Goal: Task Accomplishment & Management: Use online tool/utility

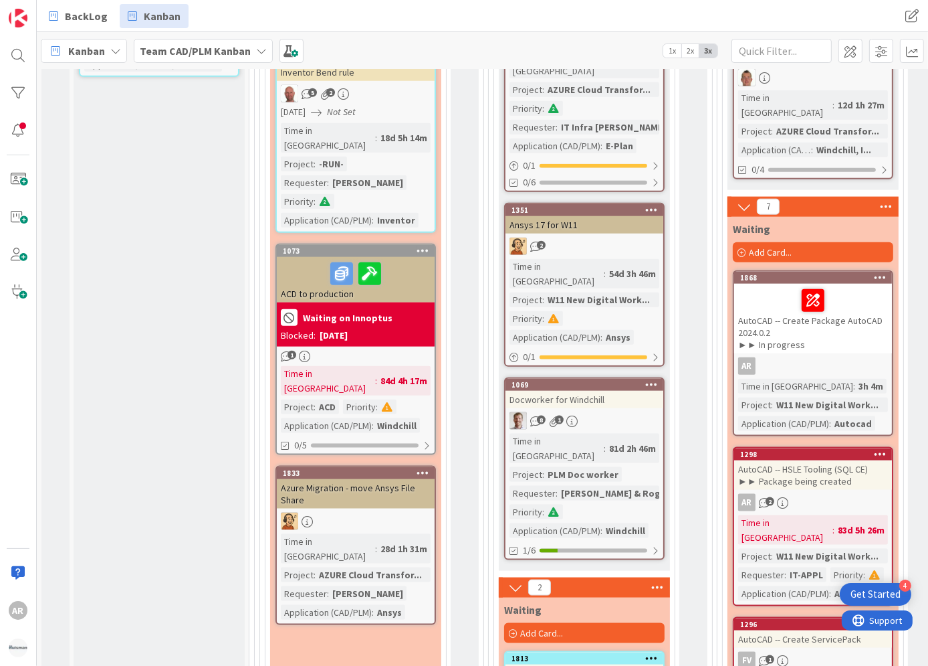
scroll to position [1632, 0]
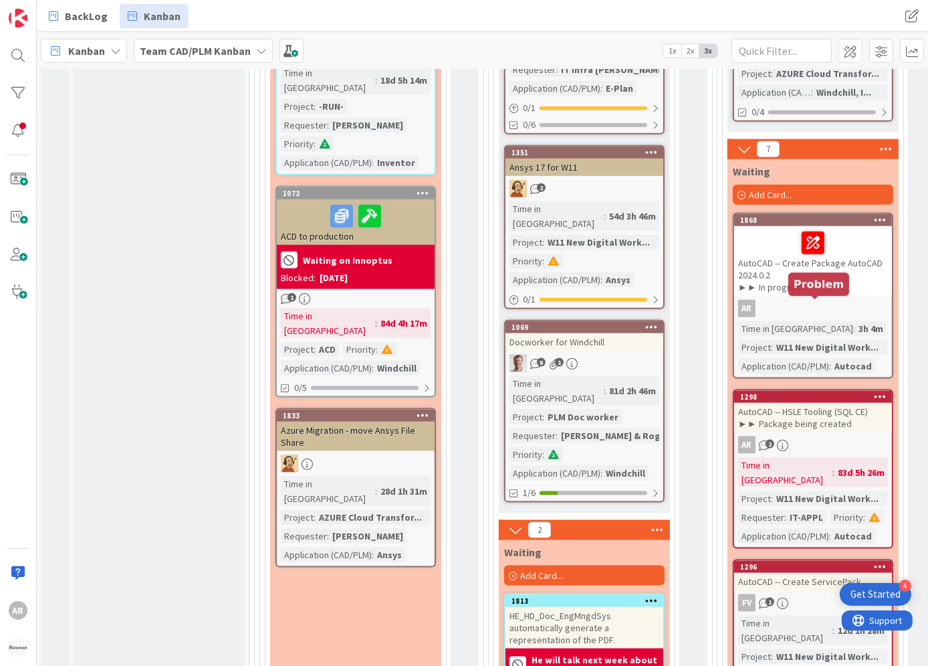
click at [801, 392] on div "1298" at bounding box center [816, 396] width 152 height 9
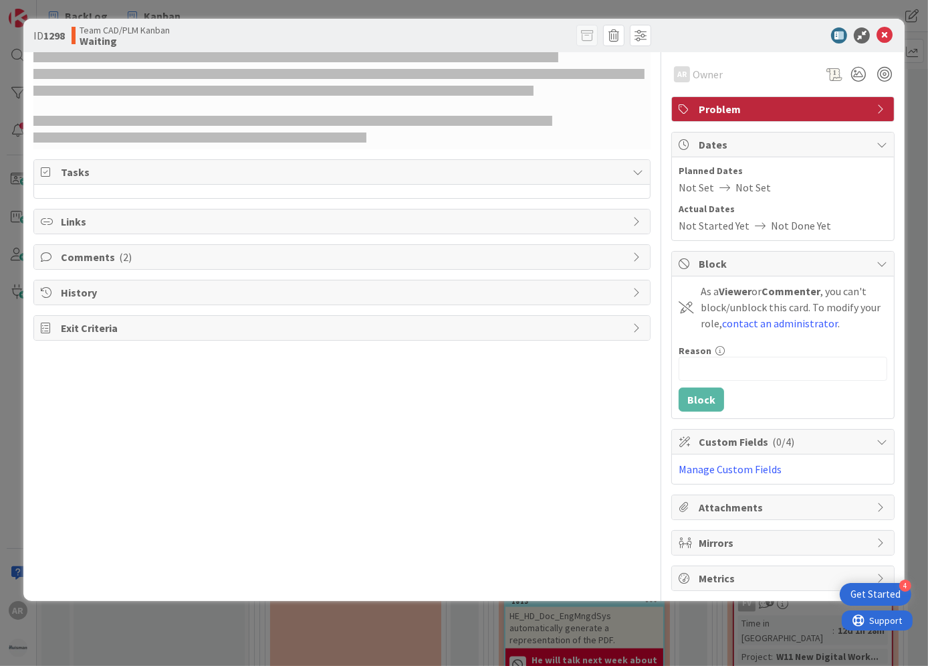
click at [100, 390] on div "AR Owner Problem Tasks Links Comments ( 2 ) History Exit Criteria" at bounding box center [342, 321] width 618 height 538
click at [886, 35] on icon at bounding box center [885, 35] width 16 height 16
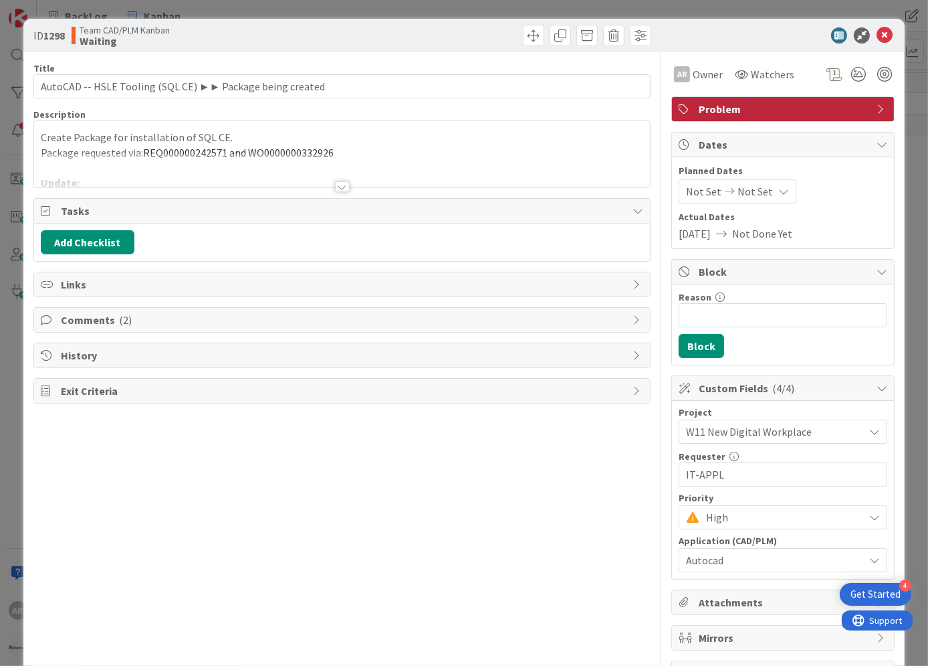
click at [291, 152] on span "REQ000000242571 and WO0000000332926" at bounding box center [238, 152] width 191 height 13
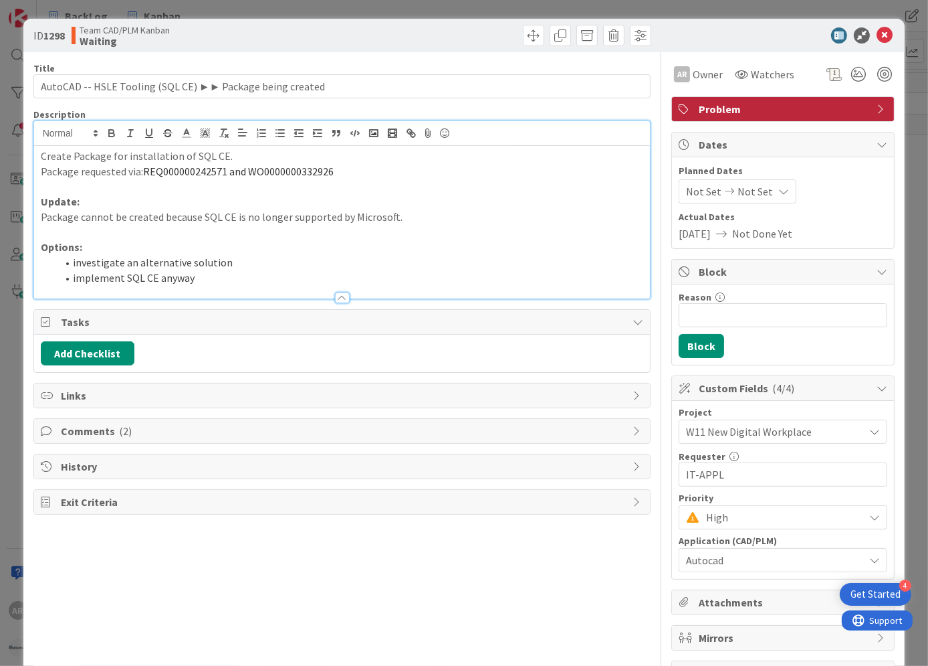
drag, startPoint x: 102, startPoint y: 201, endPoint x: 450, endPoint y: 196, distance: 347.9
click at [104, 201] on p "Update:" at bounding box center [342, 201] width 603 height 15
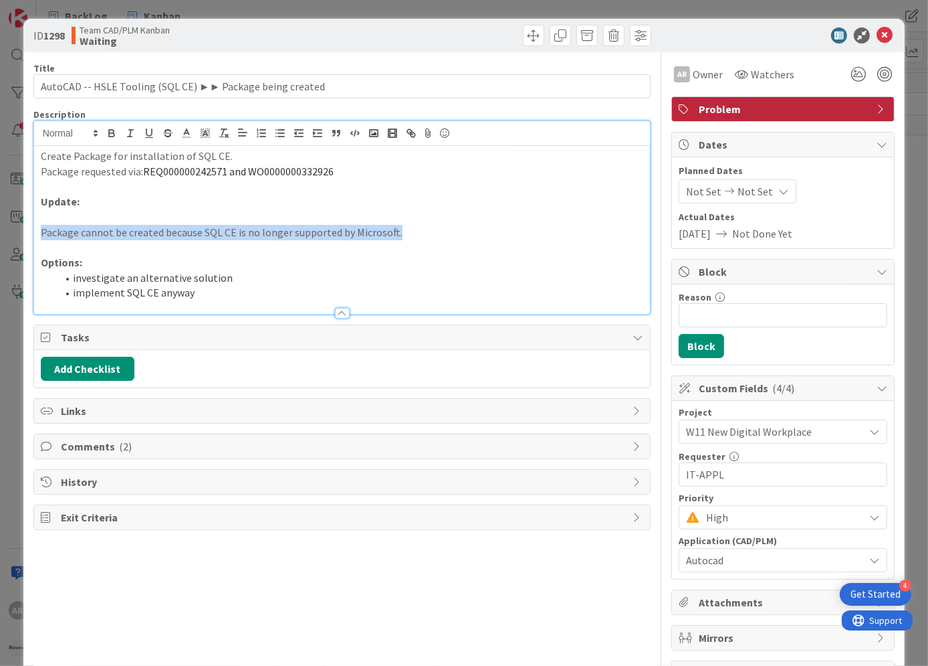
copy p "Package cannot be created because SQL CE is no longer supported by Microsoft."
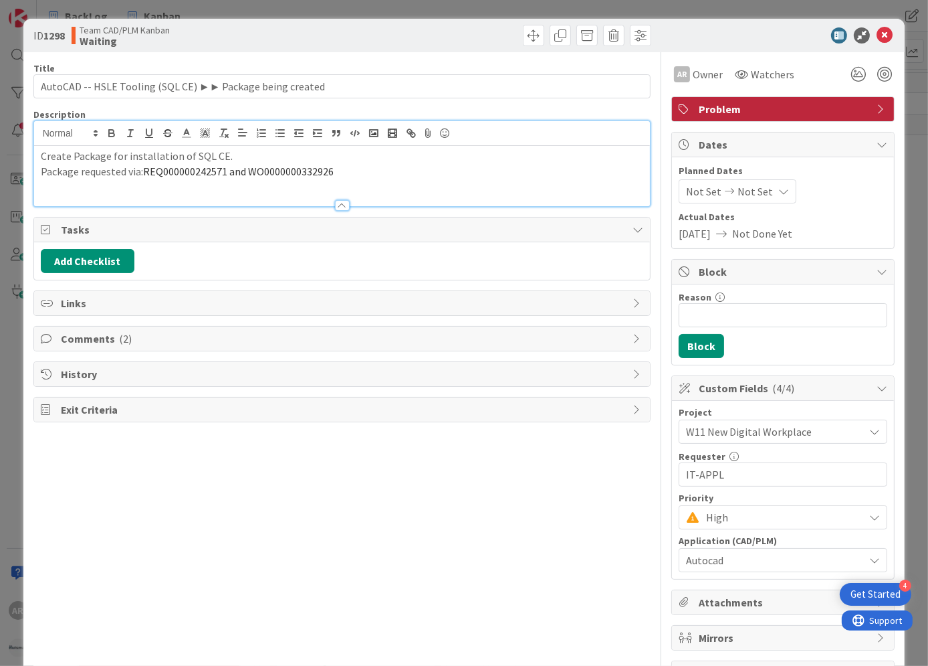
click at [77, 336] on span "Comments ( 2 )" at bounding box center [344, 338] width 566 height 16
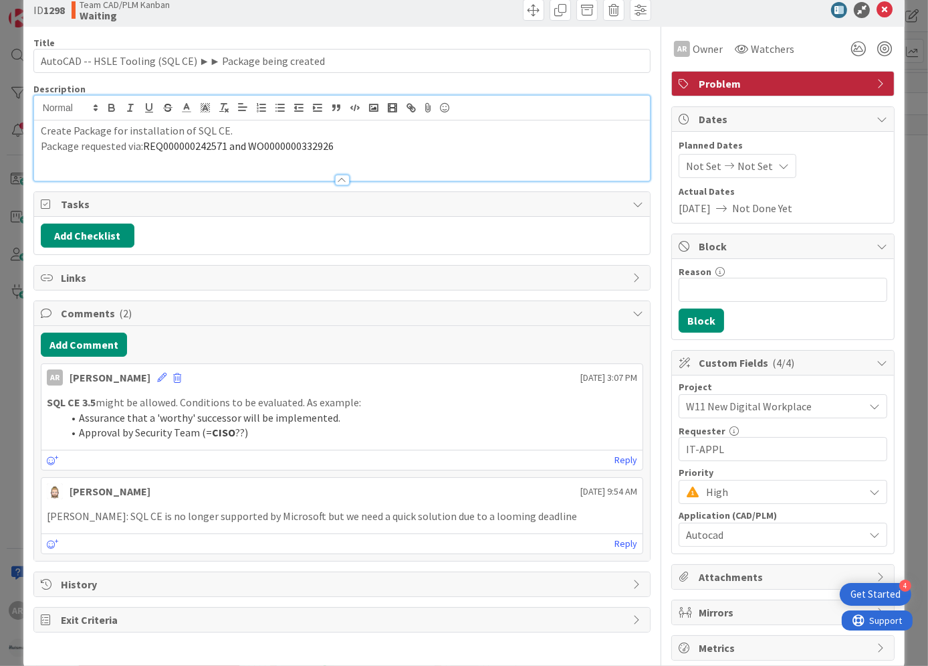
scroll to position [47, 0]
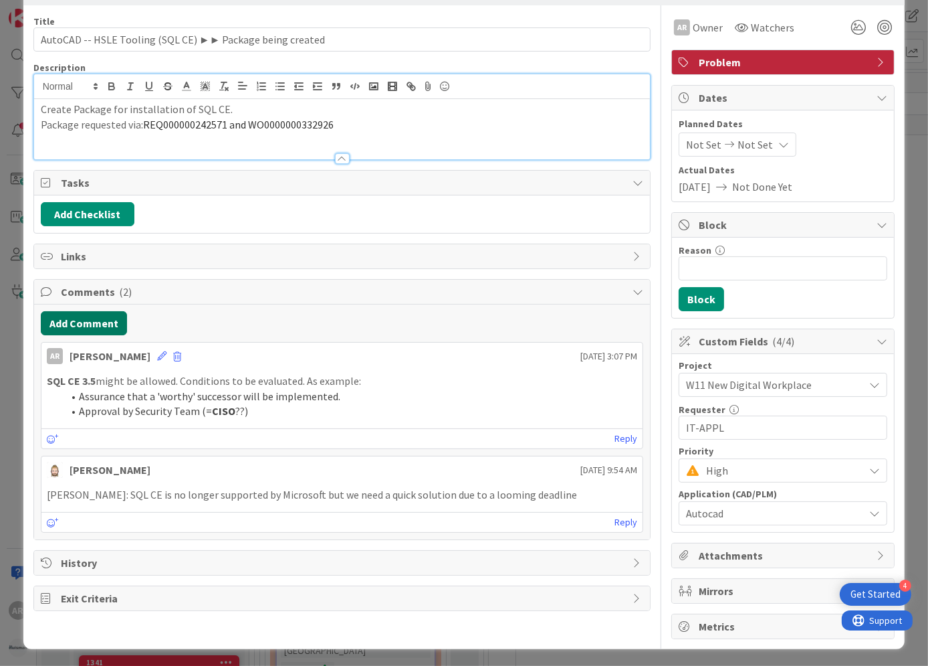
click at [86, 318] on button "Add Comment" at bounding box center [84, 323] width 86 height 24
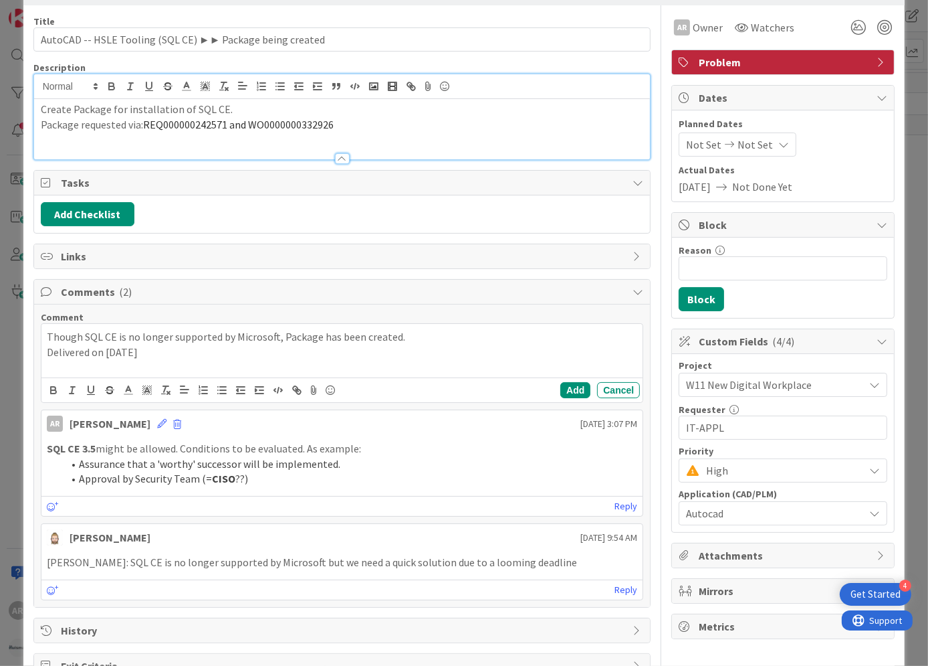
click at [171, 347] on p "Delivered on [DATE]" at bounding box center [342, 351] width 591 height 15
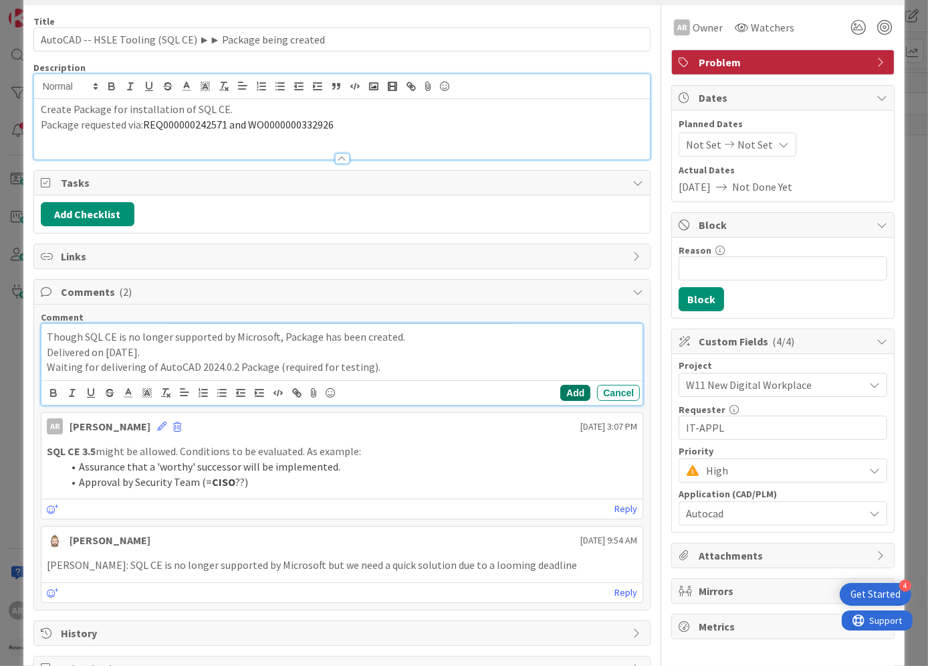
click at [562, 385] on button "Add" at bounding box center [576, 393] width 30 height 16
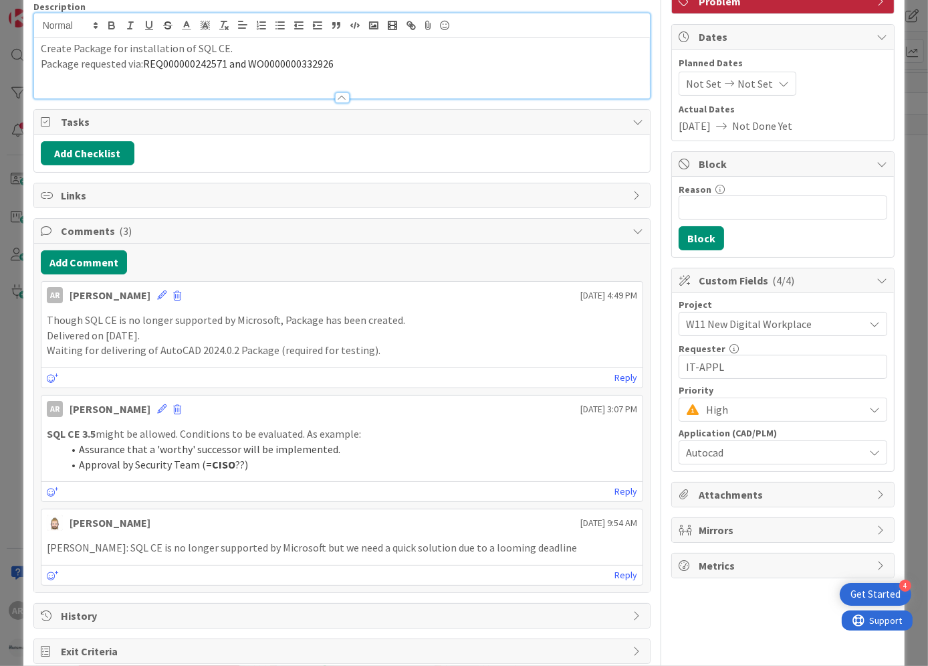
scroll to position [121, 0]
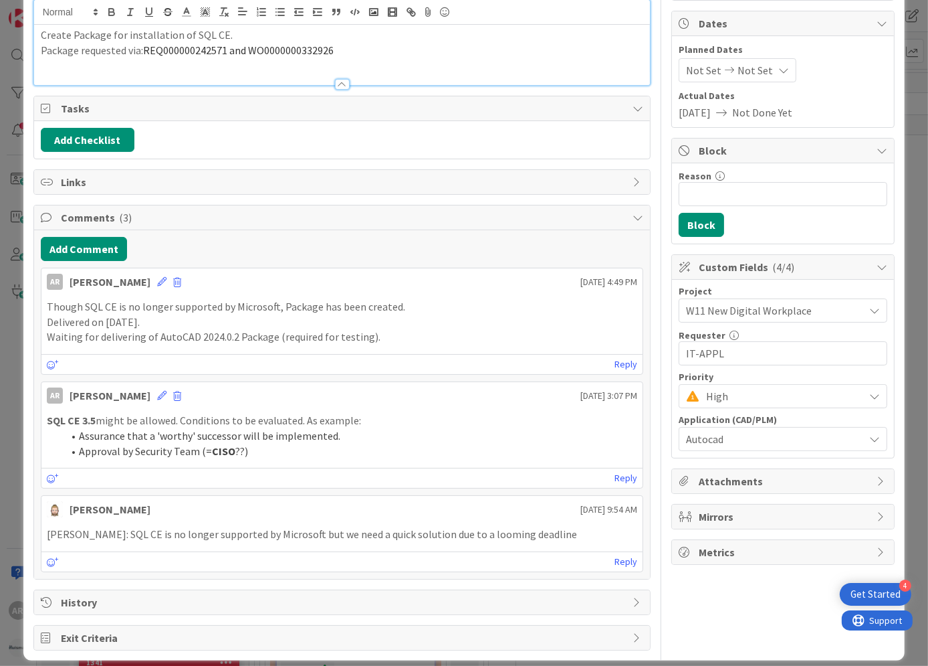
click at [158, 306] on p "Though SQL CE is no longer supported by Microsoft, Package has been created." at bounding box center [342, 306] width 591 height 15
click at [157, 278] on icon at bounding box center [161, 281] width 9 height 9
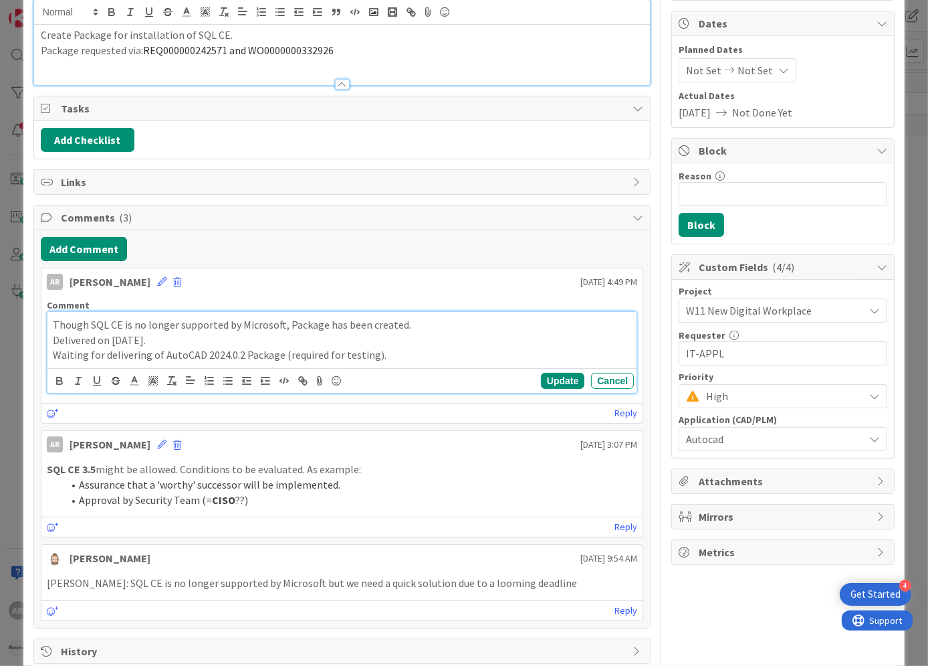
drag, startPoint x: 103, startPoint y: 320, endPoint x: 255, endPoint y: 320, distance: 151.8
click at [106, 320] on p "Though SQL CE is no longer supported by Microsoft, Package has been created." at bounding box center [342, 324] width 579 height 15
click at [163, 351] on p "Waiting for delivering of AutoCAD 2024.0.2 Package (required for testing)." at bounding box center [342, 354] width 579 height 15
click at [554, 377] on button "Update" at bounding box center [562, 381] width 43 height 16
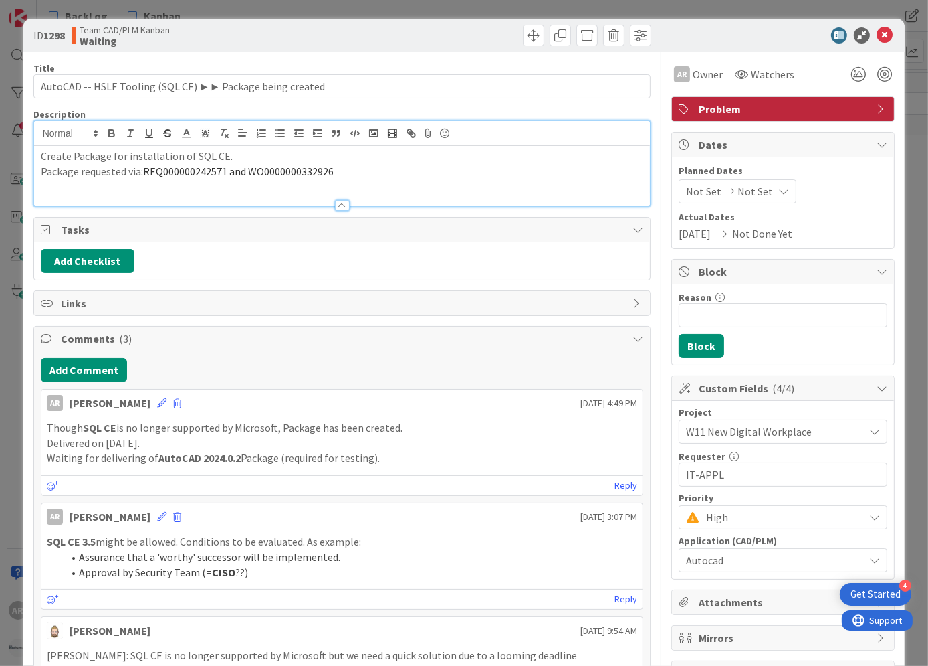
scroll to position [0, 0]
click at [877, 33] on icon at bounding box center [885, 35] width 16 height 16
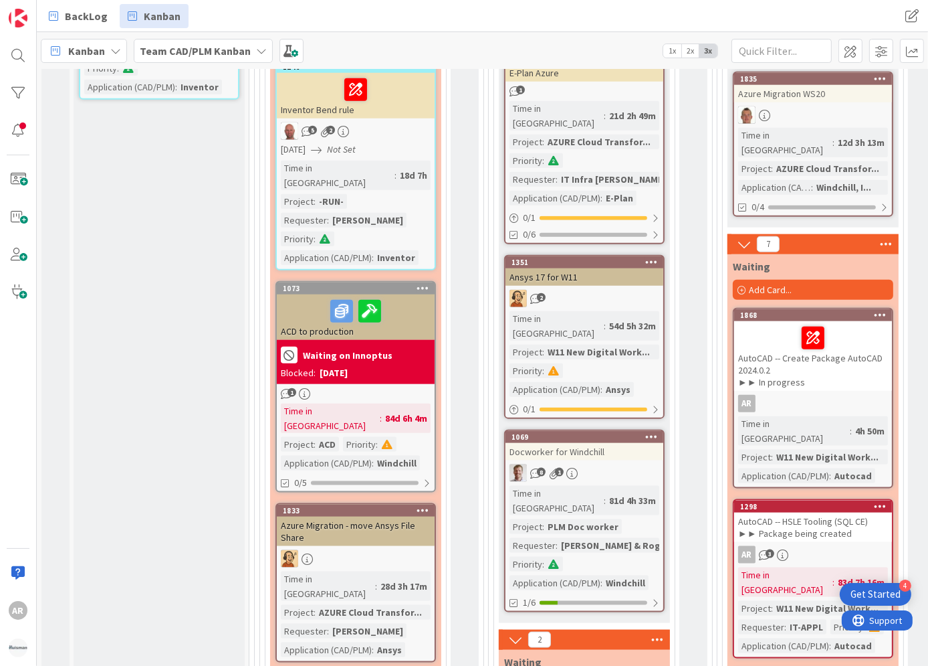
scroll to position [1606, 0]
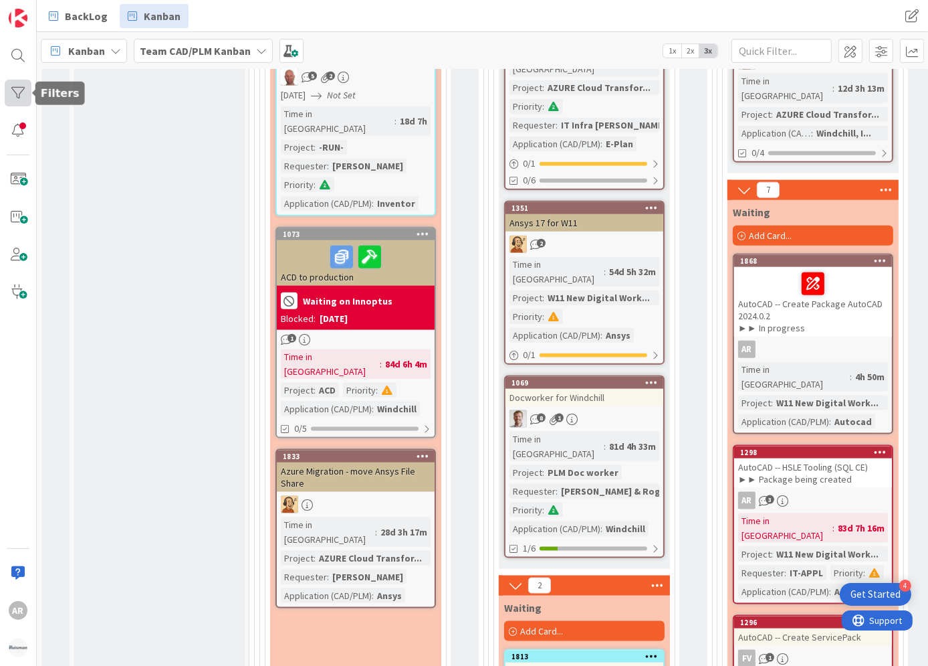
click at [19, 88] on div at bounding box center [18, 93] width 27 height 27
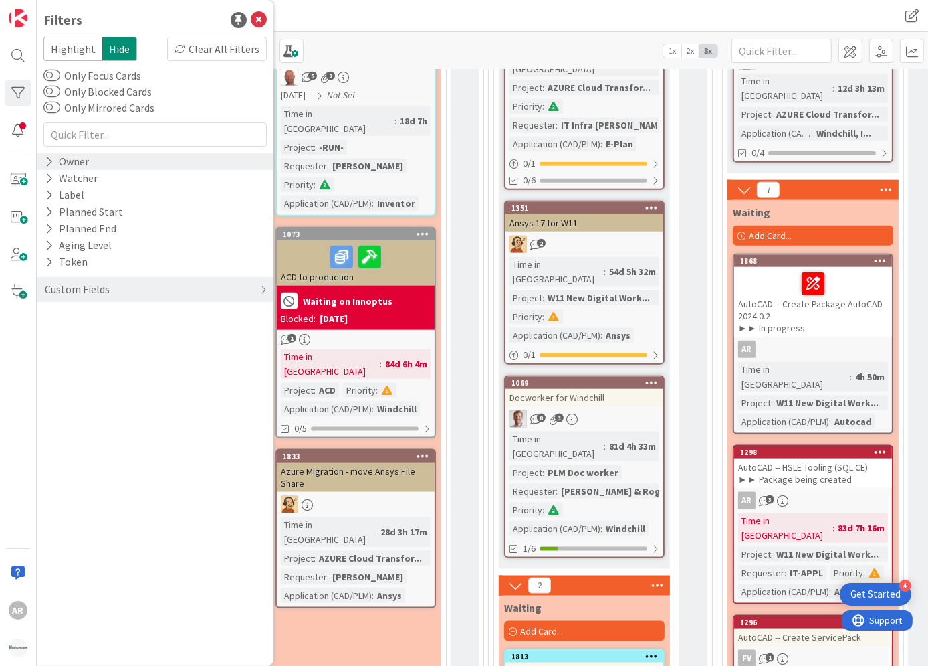
click at [56, 160] on div "Owner" at bounding box center [66, 161] width 47 height 17
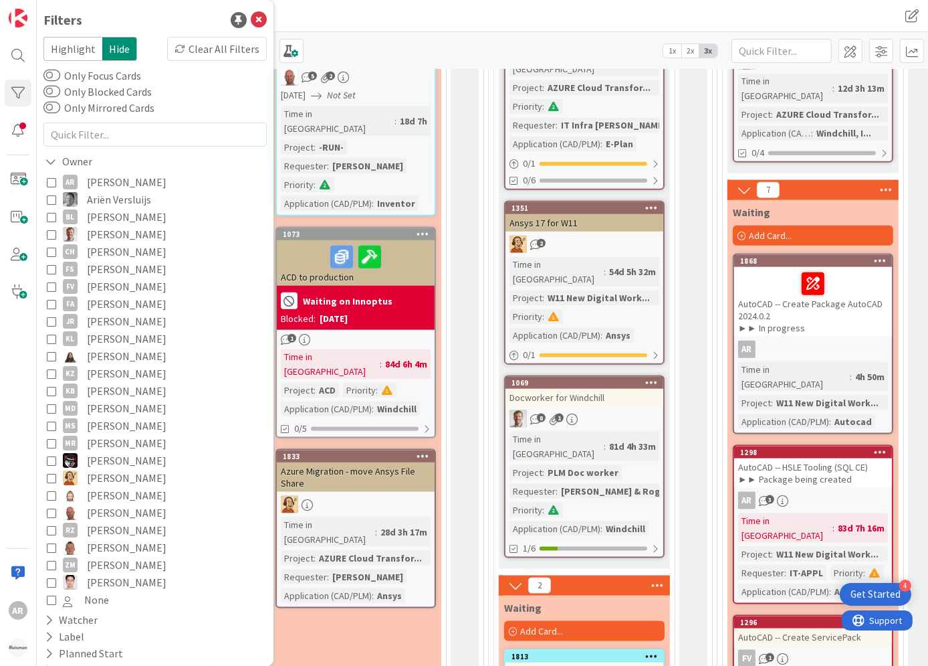
click at [53, 181] on icon at bounding box center [51, 181] width 9 height 9
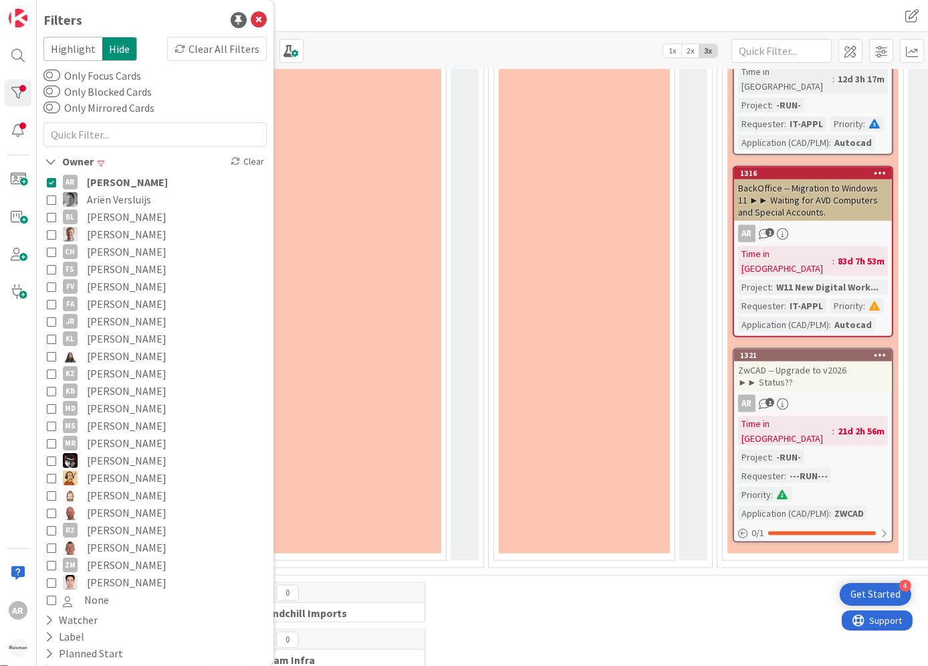
scroll to position [1077, 0]
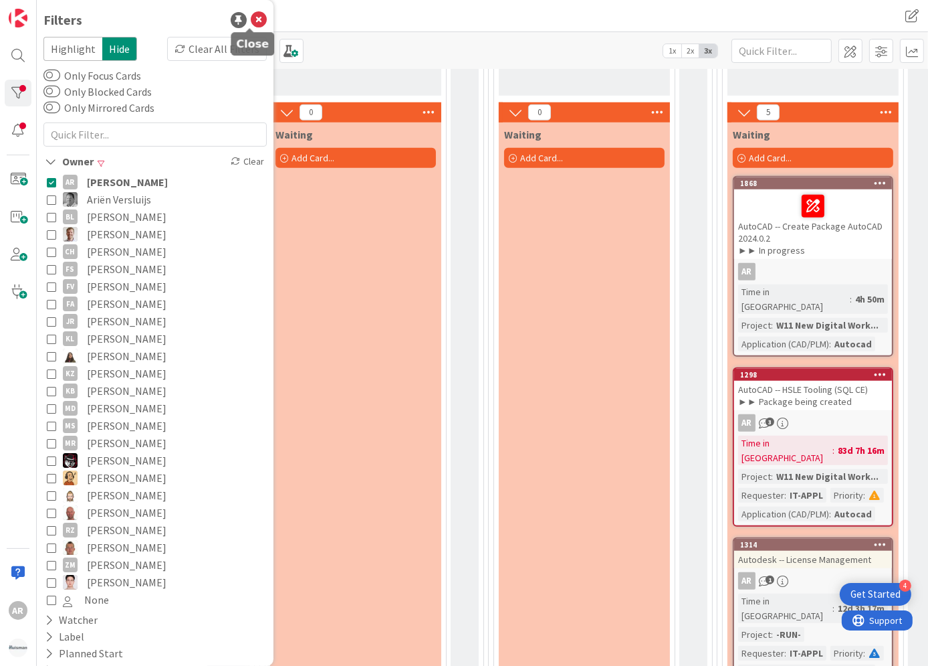
click at [251, 20] on icon at bounding box center [259, 20] width 16 height 16
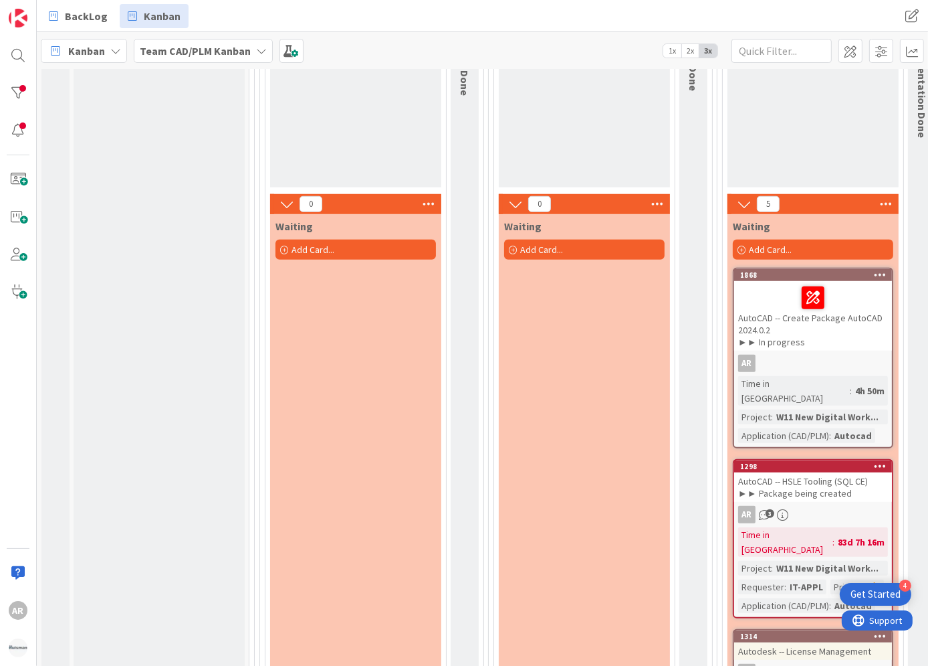
scroll to position [955, 0]
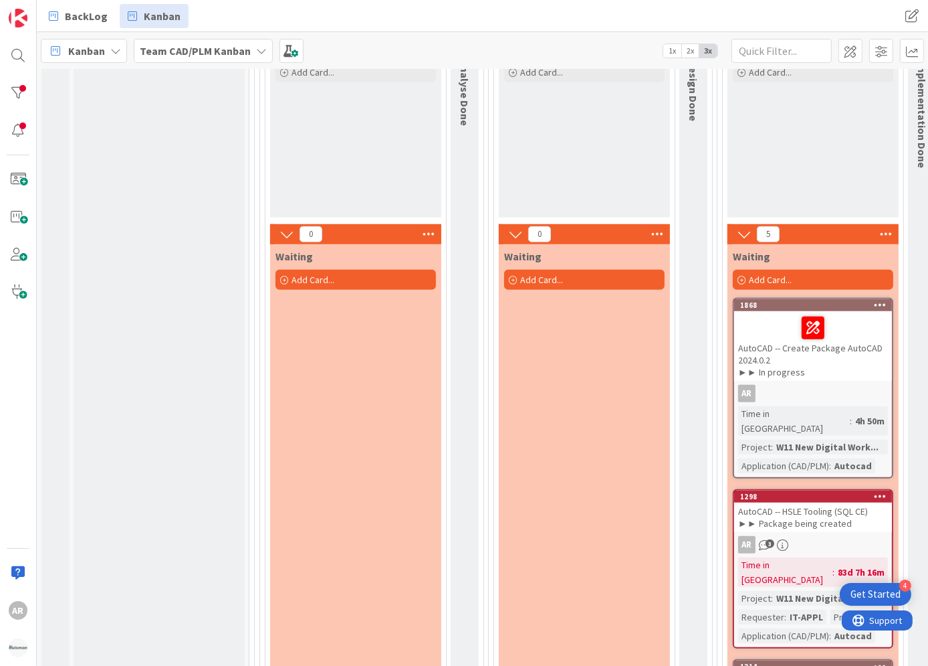
click at [760, 336] on div "AutoCAD -- Create Package AutoCAD 2024.0.2 ►► In progress" at bounding box center [813, 346] width 158 height 70
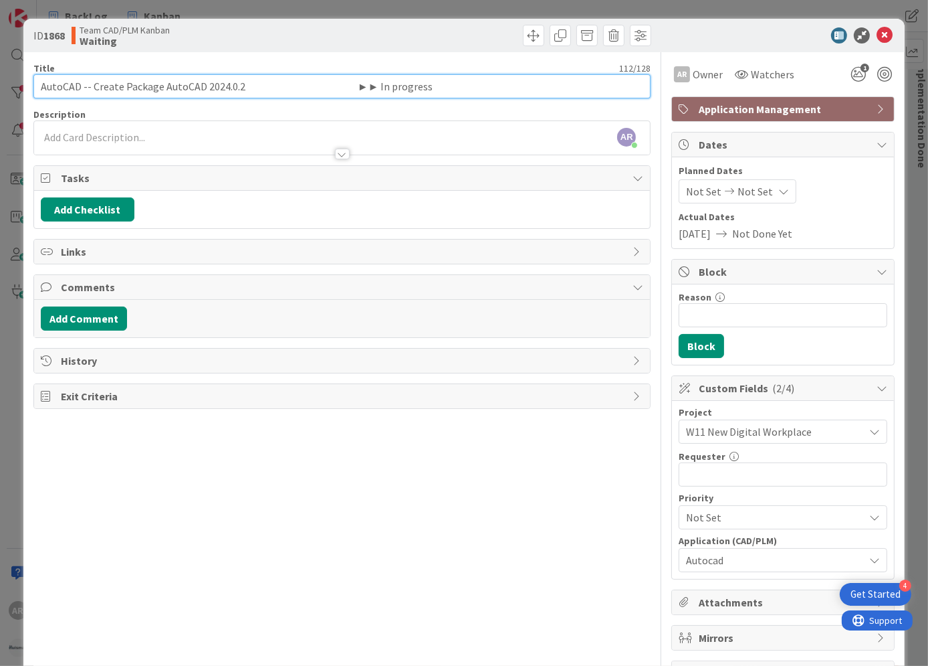
drag, startPoint x: 244, startPoint y: 86, endPoint x: 445, endPoint y: 87, distance: 201.3
click at [445, 87] on input "AutoCAD -- Create Package AutoCAD 2024.0.2 ►► In progress" at bounding box center [342, 86] width 618 height 24
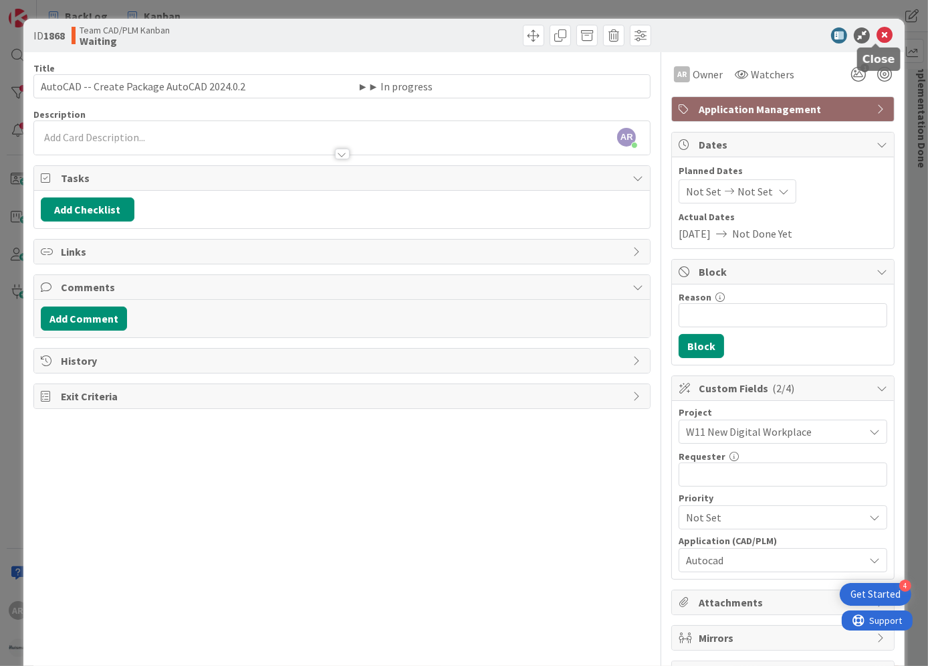
click at [877, 34] on icon at bounding box center [885, 35] width 16 height 16
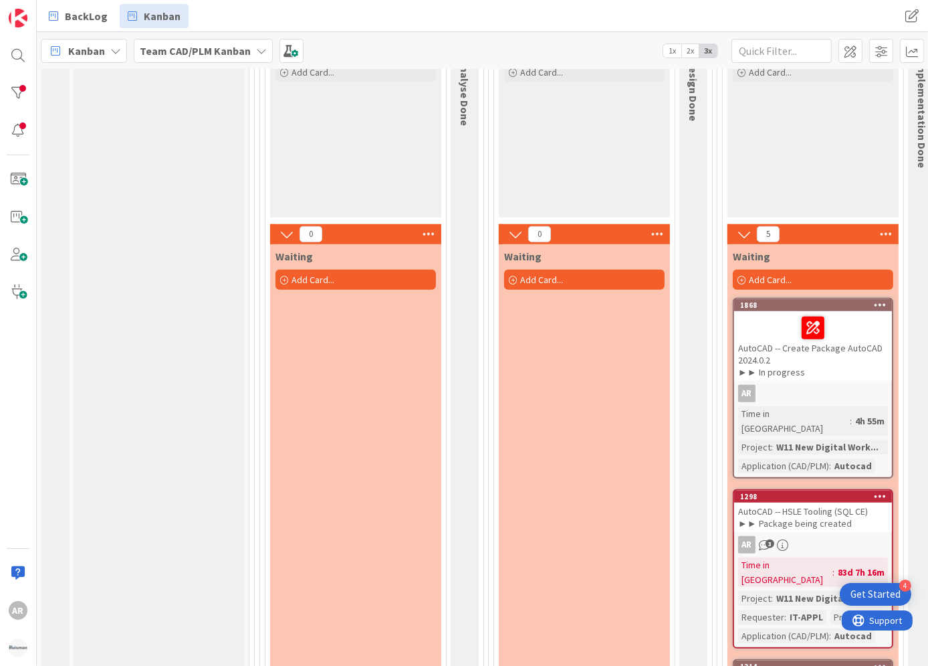
click at [790, 502] on div "AutoCAD -- HSLE Tooling (SQL CE) ►► Package being created" at bounding box center [813, 516] width 158 height 29
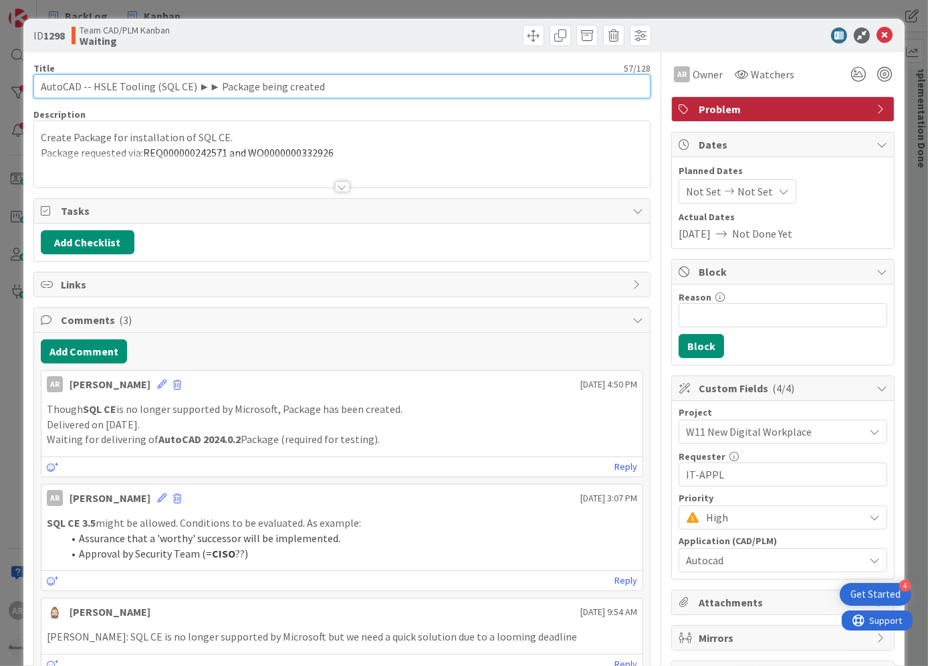
click at [239, 87] on input "AutoCAD -- HSLE Tooling (SQL CE) ►► Package being created" at bounding box center [342, 86] width 618 height 24
type input "AutoCAD -- HSLE Tooling (SQL CE) ►► Package created ► Pending start testing"
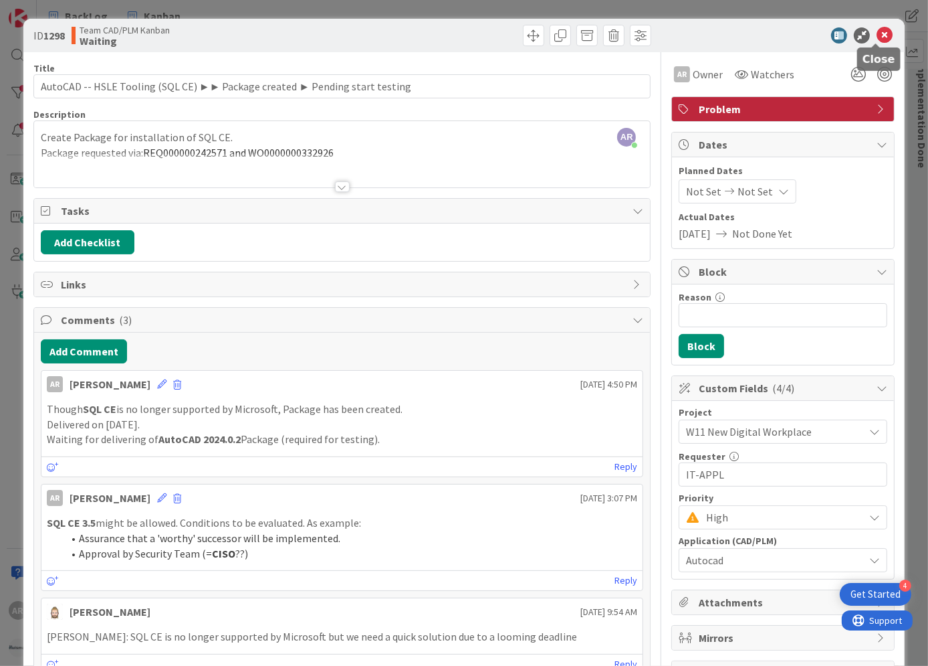
click at [877, 33] on icon at bounding box center [885, 35] width 16 height 16
